Goal: Transaction & Acquisition: Purchase product/service

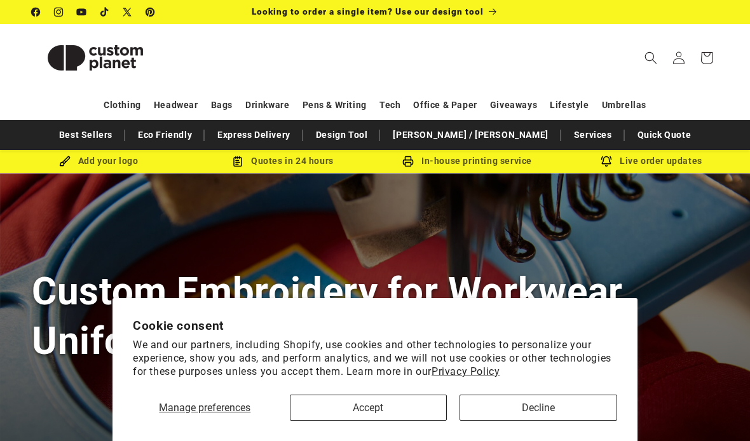
click at [593, 402] on button "Decline" at bounding box center [538, 408] width 158 height 26
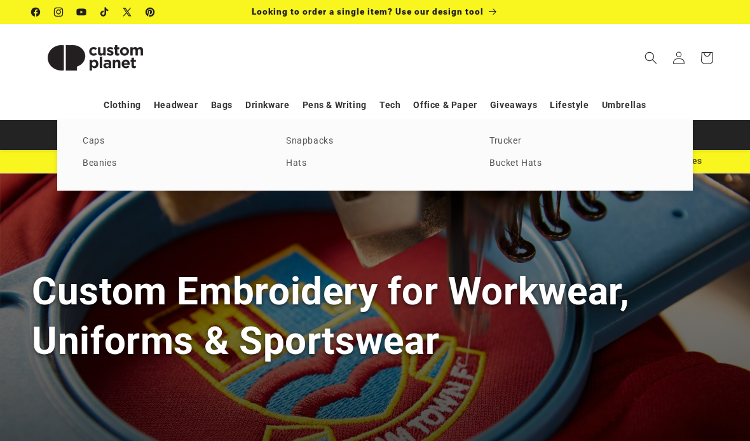
click at [511, 142] on link "Trucker" at bounding box center [578, 141] width 178 height 17
click at [101, 138] on link "Caps" at bounding box center [172, 141] width 178 height 17
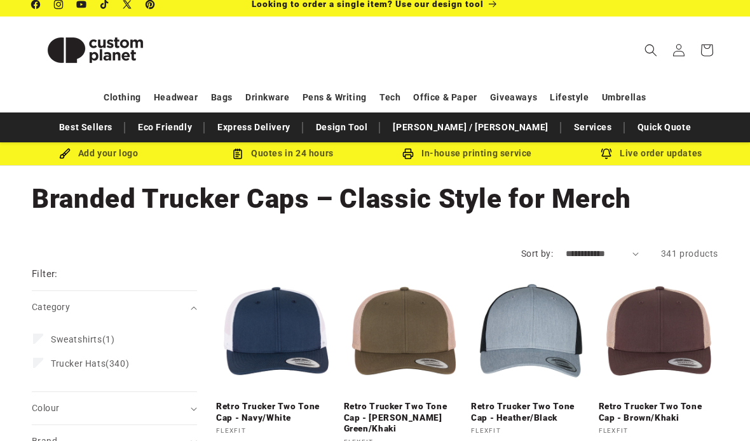
scroll to position [4, 0]
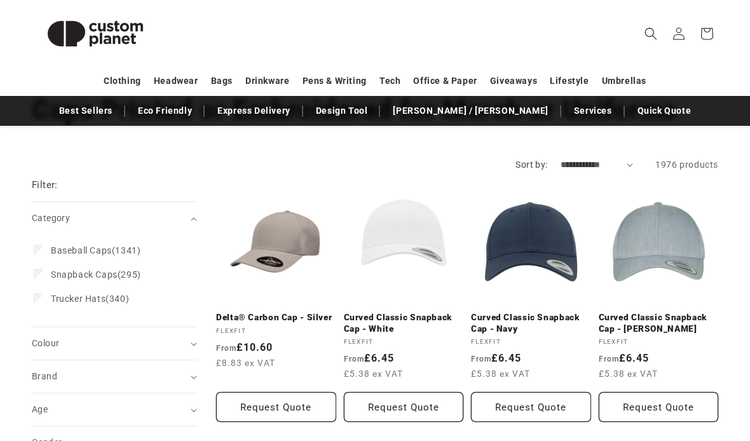
scroll to position [97, 0]
click at [71, 249] on span "Baseball Caps" at bounding box center [81, 250] width 61 height 10
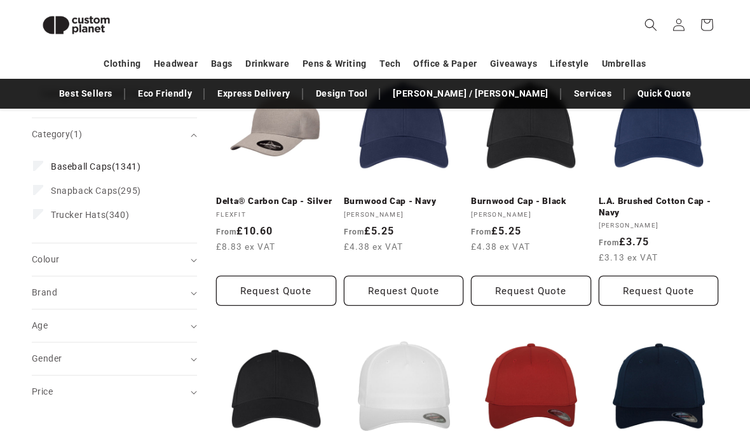
scroll to position [196, 0]
click at [102, 352] on div "Gender (0)" at bounding box center [109, 358] width 154 height 13
click at [65, 410] on span "Unisex" at bounding box center [65, 415] width 29 height 10
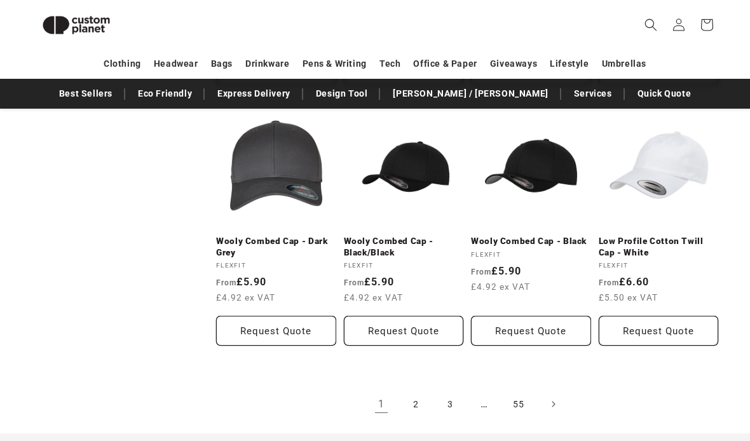
scroll to position [1167, 0]
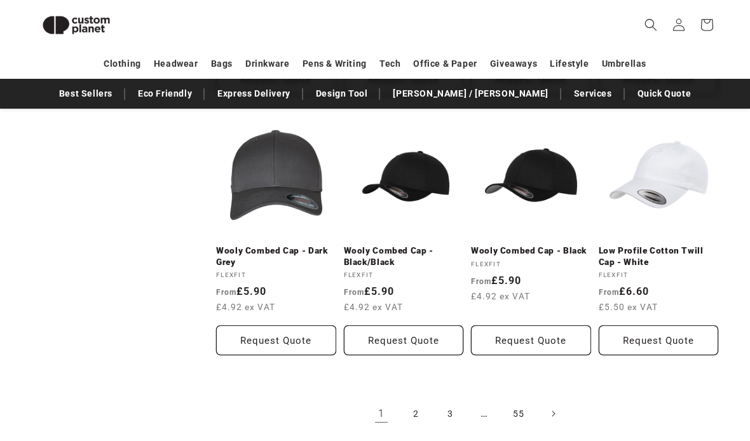
click at [679, 245] on link "Low Profile Cotton Twill Cap - White" at bounding box center [659, 256] width 120 height 22
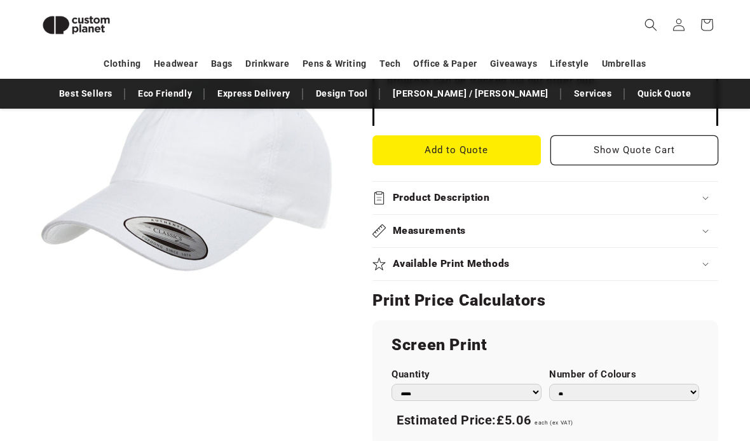
scroll to position [528, 0]
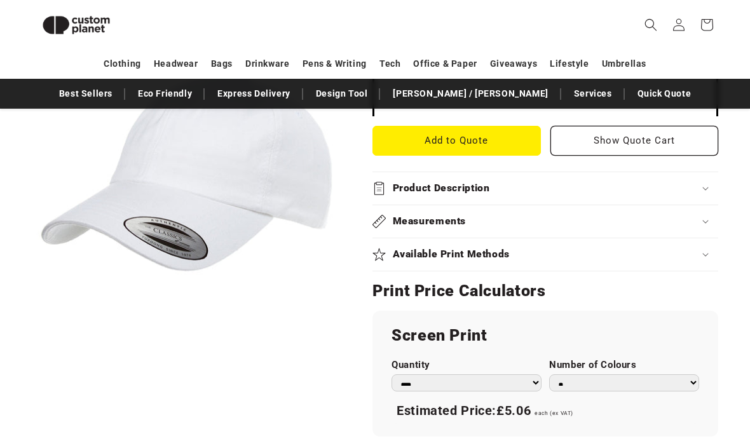
click at [696, 217] on div "Measurements" at bounding box center [545, 221] width 346 height 13
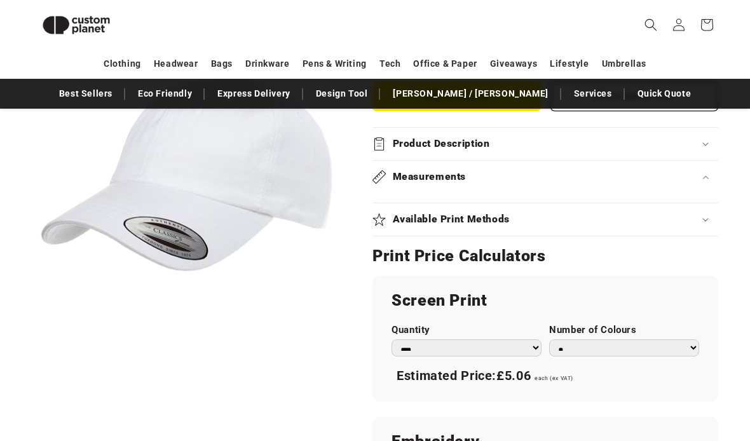
scroll to position [573, 0]
click at [712, 213] on div "Available Print Methods" at bounding box center [545, 219] width 346 height 13
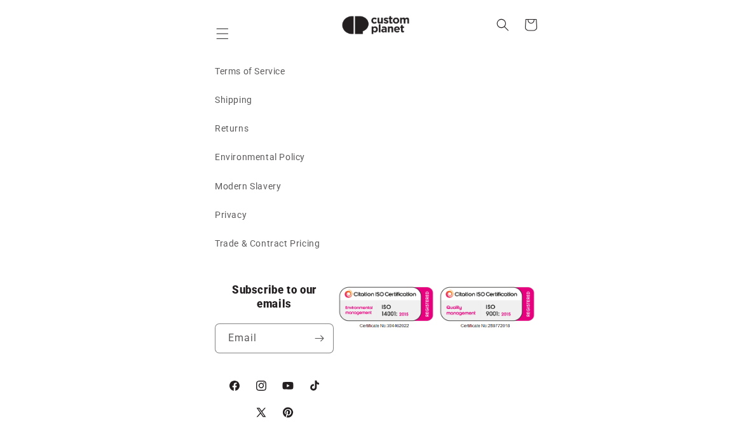
scroll to position [1658, 0]
